Goal: Task Accomplishment & Management: Use online tool/utility

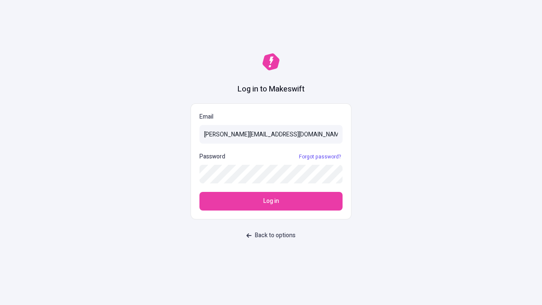
type input "[PERSON_NAME][EMAIL_ADDRESS][DOMAIN_NAME]"
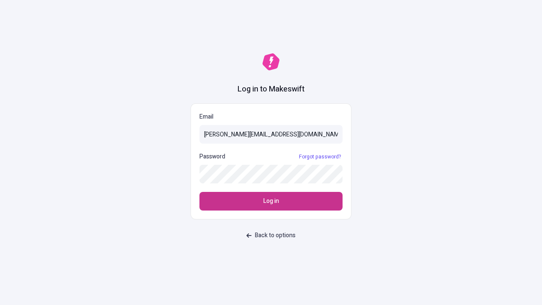
click at [271, 201] on span "Log in" at bounding box center [272, 201] width 16 height 9
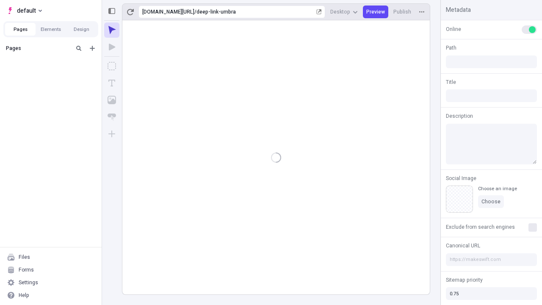
type input "/deep-link-umbra"
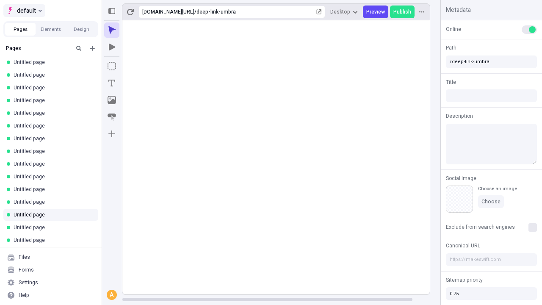
click at [24, 11] on span "default" at bounding box center [26, 11] width 19 height 10
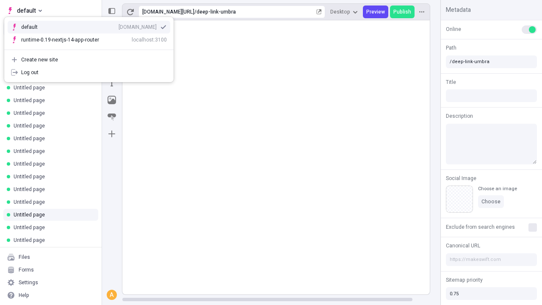
click at [119, 25] on div "[DOMAIN_NAME]" at bounding box center [138, 27] width 38 height 7
click at [92, 48] on icon "Add new" at bounding box center [92, 48] width 5 height 5
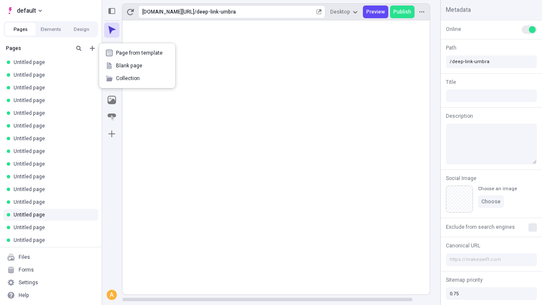
click at [137, 66] on span "Blank page" at bounding box center [142, 65] width 53 height 7
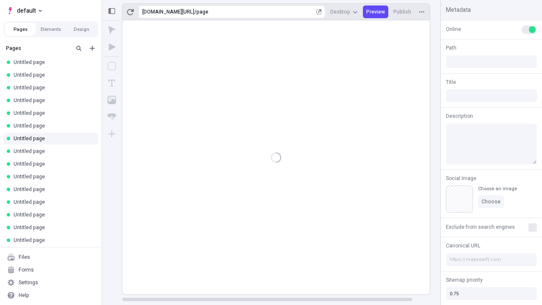
type input "/page"
